Goal: Information Seeking & Learning: Learn about a topic

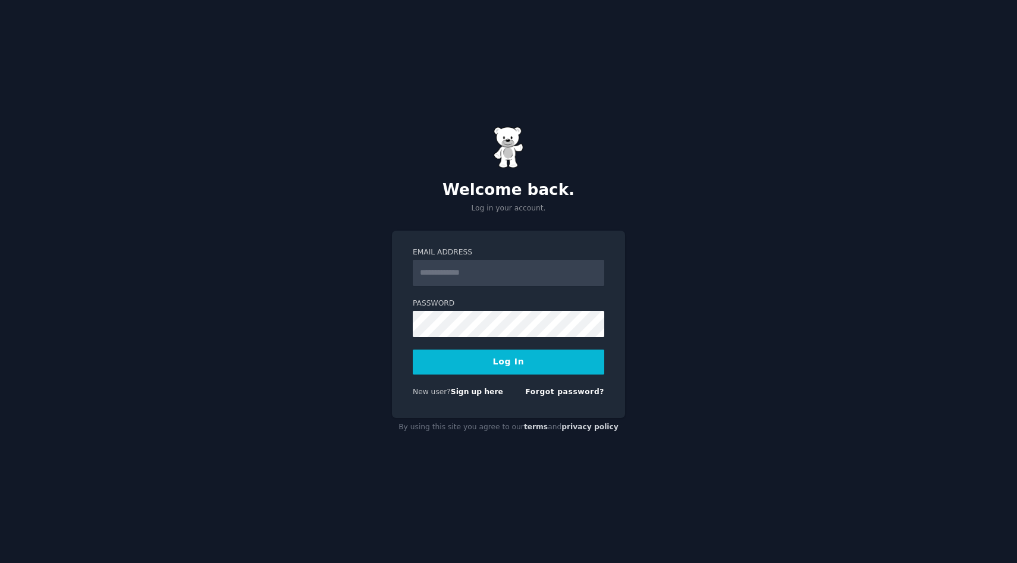
click at [536, 272] on input "Email Address" at bounding box center [508, 273] width 191 height 26
click at [0, 562] on com-1password-button at bounding box center [0, 563] width 0 height 0
type input "**********"
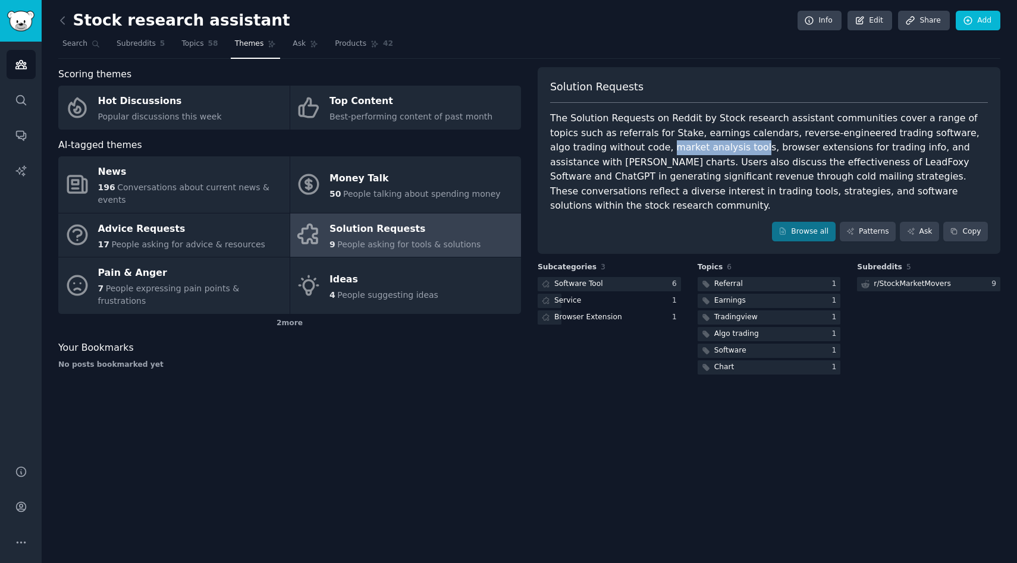
drag, startPoint x: 577, startPoint y: 149, endPoint x: 662, endPoint y: 148, distance: 85.0
click at [662, 148] on div "The Solution Requests on Reddit by Stock research assistant communities cover a…" at bounding box center [769, 162] width 438 height 102
click at [825, 222] on link "Browse all" at bounding box center [804, 232] width 64 height 20
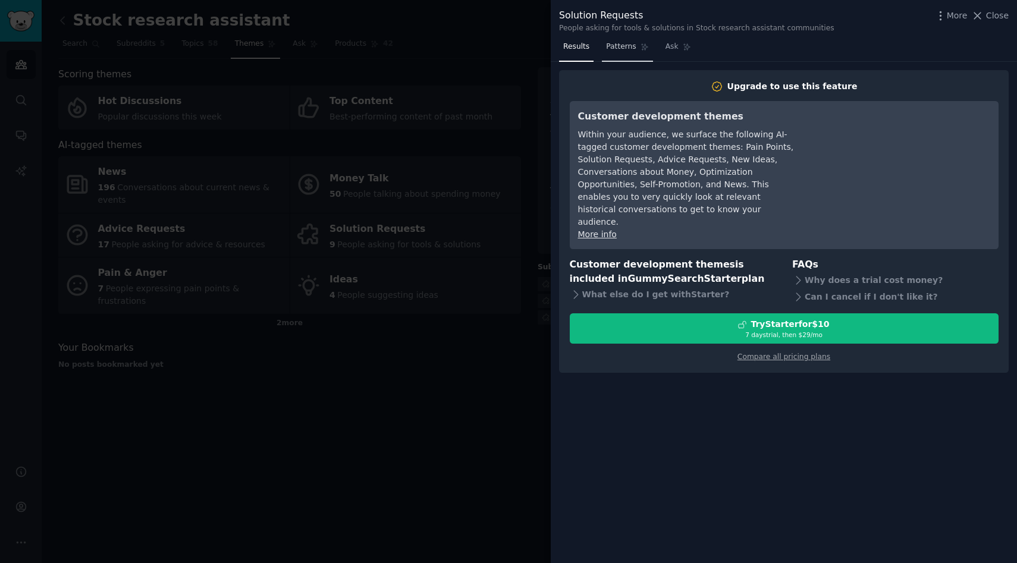
click at [621, 50] on span "Patterns" at bounding box center [621, 47] width 30 height 11
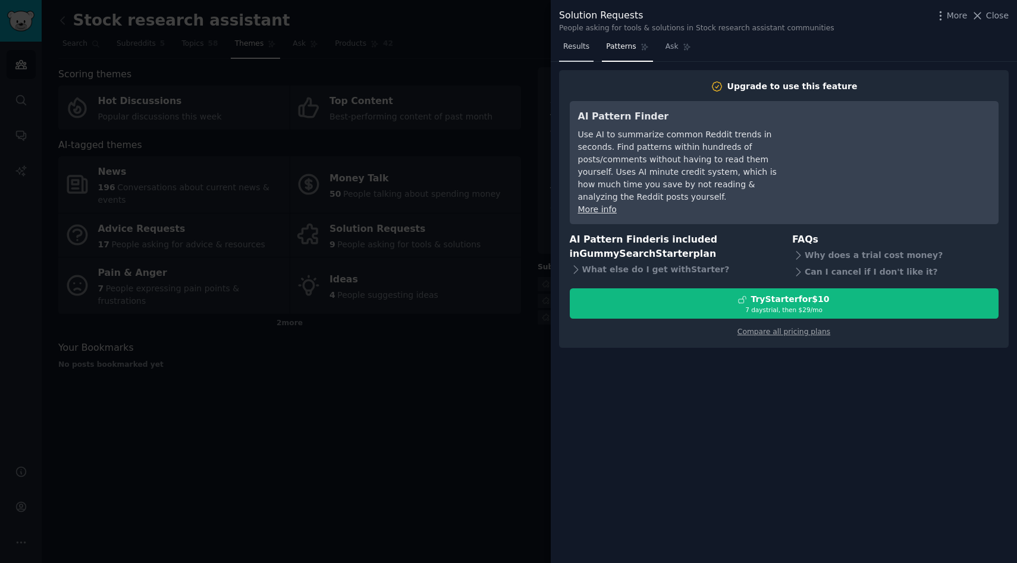
click at [567, 55] on link "Results" at bounding box center [576, 49] width 34 height 24
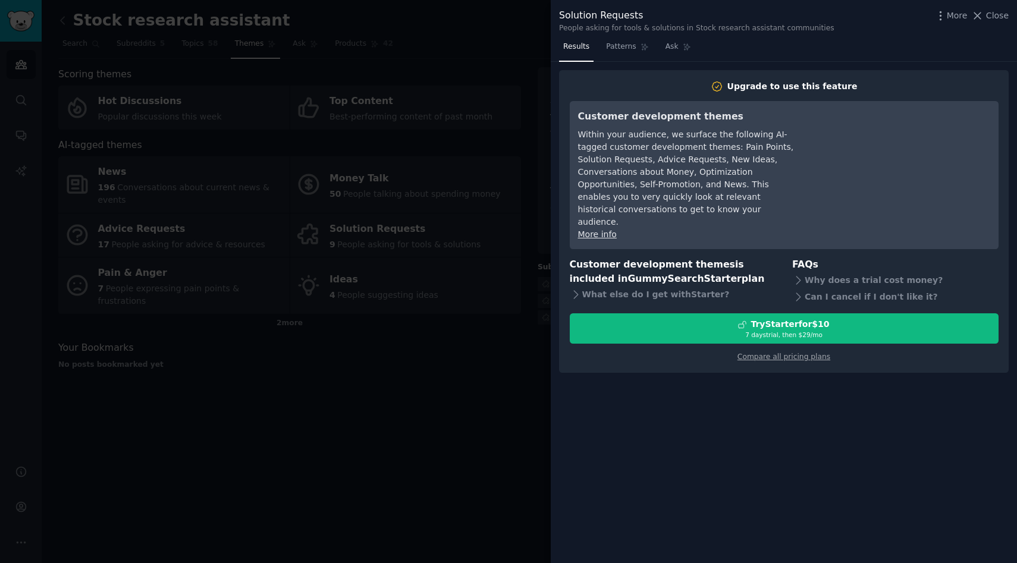
click at [423, 426] on div at bounding box center [508, 281] width 1017 height 563
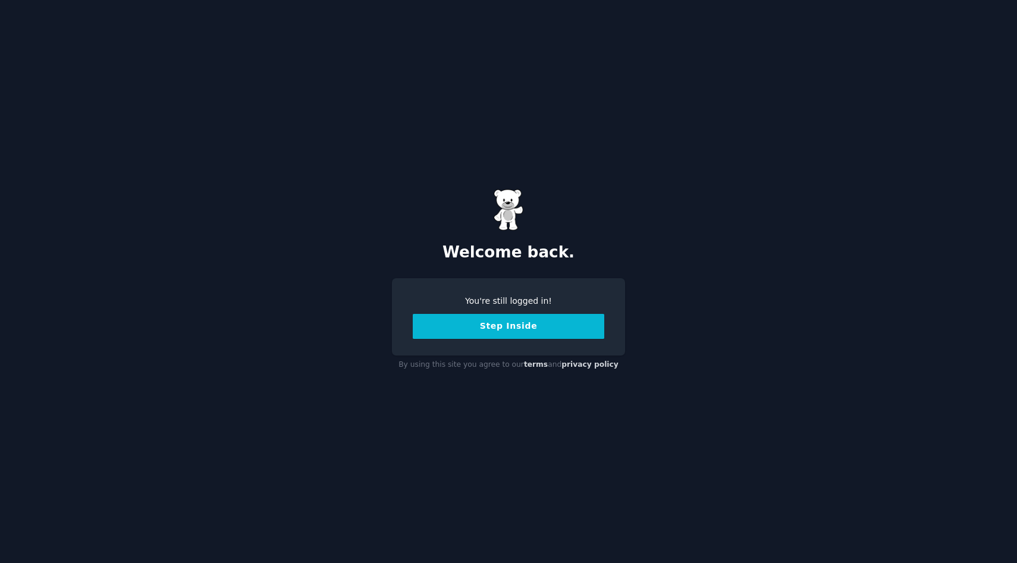
click at [526, 322] on button "Step Inside" at bounding box center [508, 326] width 191 height 25
click at [539, 329] on button "Step Inside" at bounding box center [508, 326] width 191 height 25
